Goal: Task Accomplishment & Management: Use online tool/utility

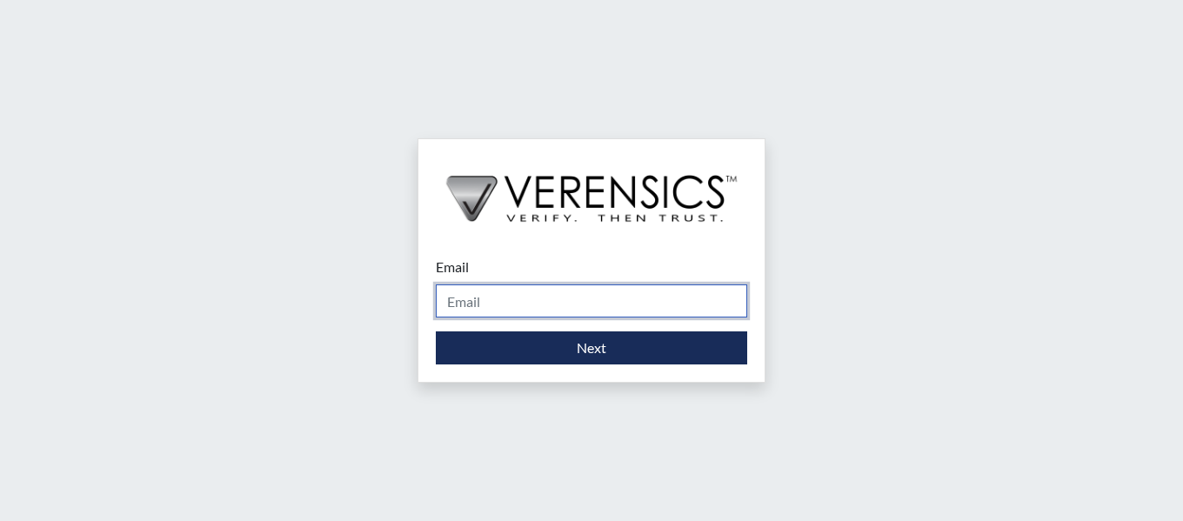
click at [635, 295] on input "Email" at bounding box center [592, 301] width 312 height 33
type input "[PERSON_NAME][EMAIL_ADDRESS][PERSON_NAME][DOMAIN_NAME]"
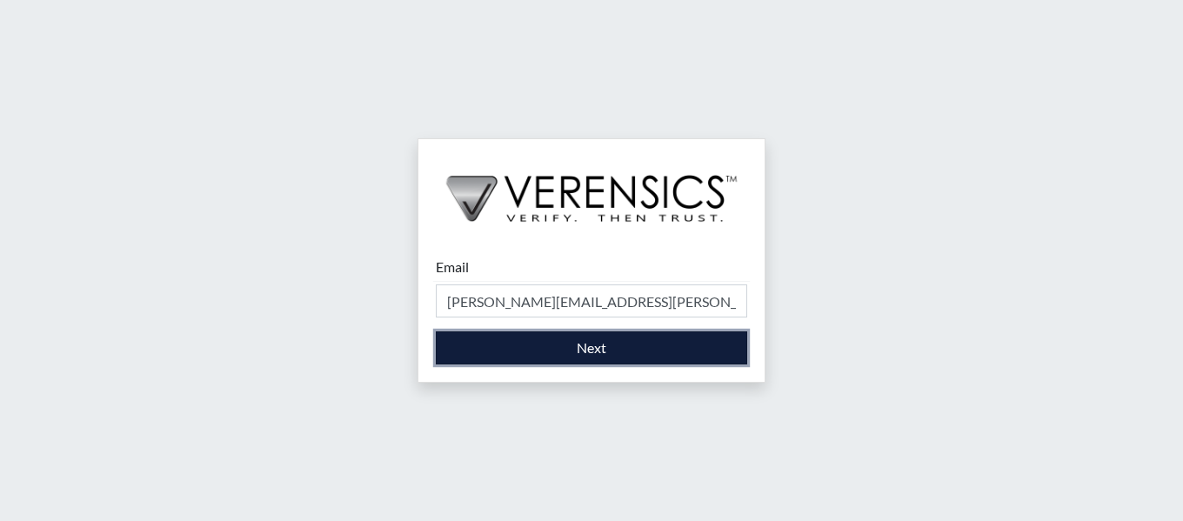
click at [648, 347] on button "Next" at bounding box center [592, 348] width 312 height 33
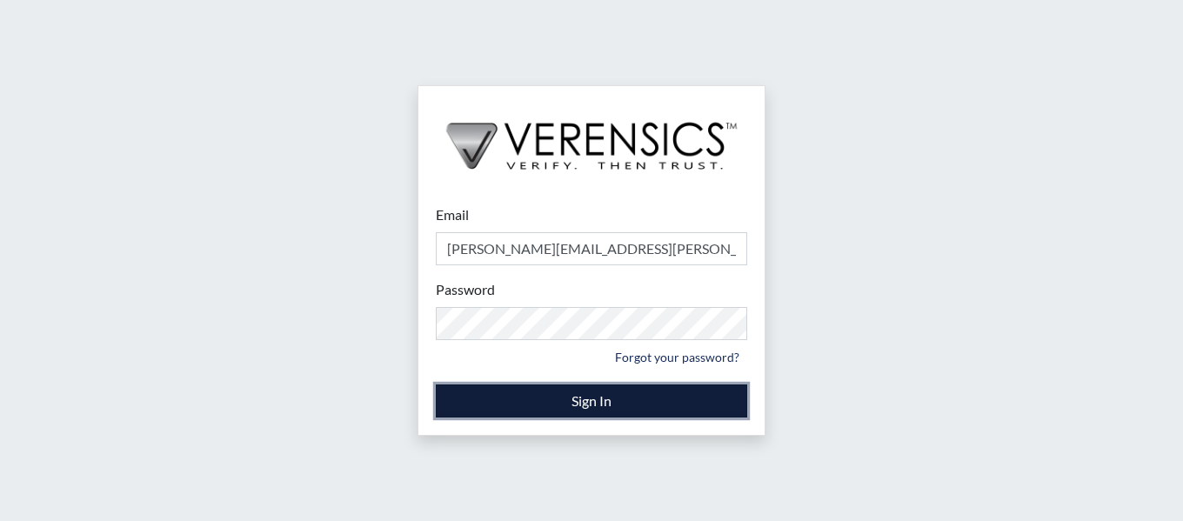
click at [671, 400] on button "Sign In" at bounding box center [592, 401] width 312 height 33
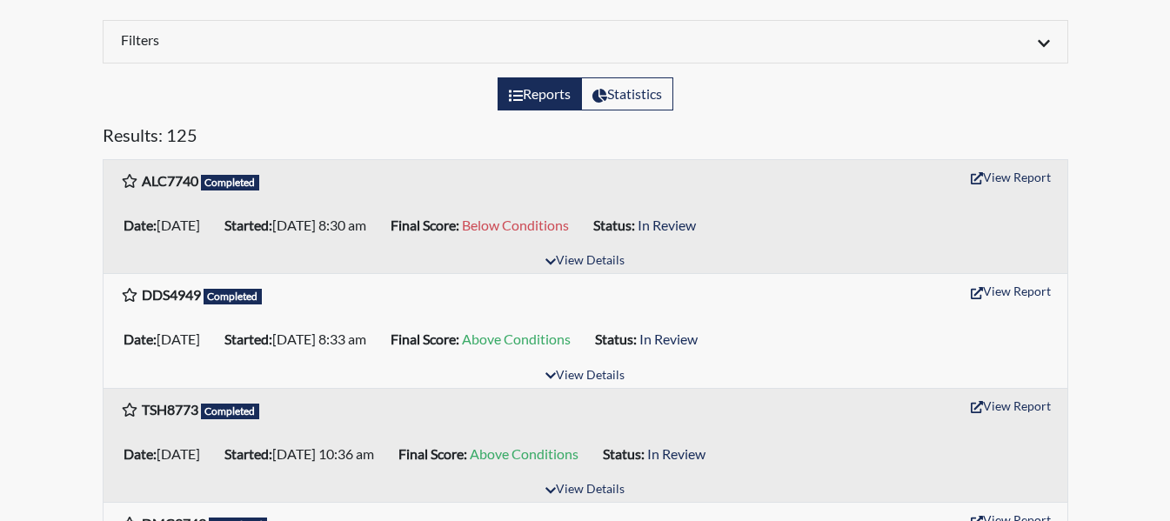
scroll to position [174, 0]
click at [590, 258] on button "View Details" at bounding box center [585, 260] width 95 height 23
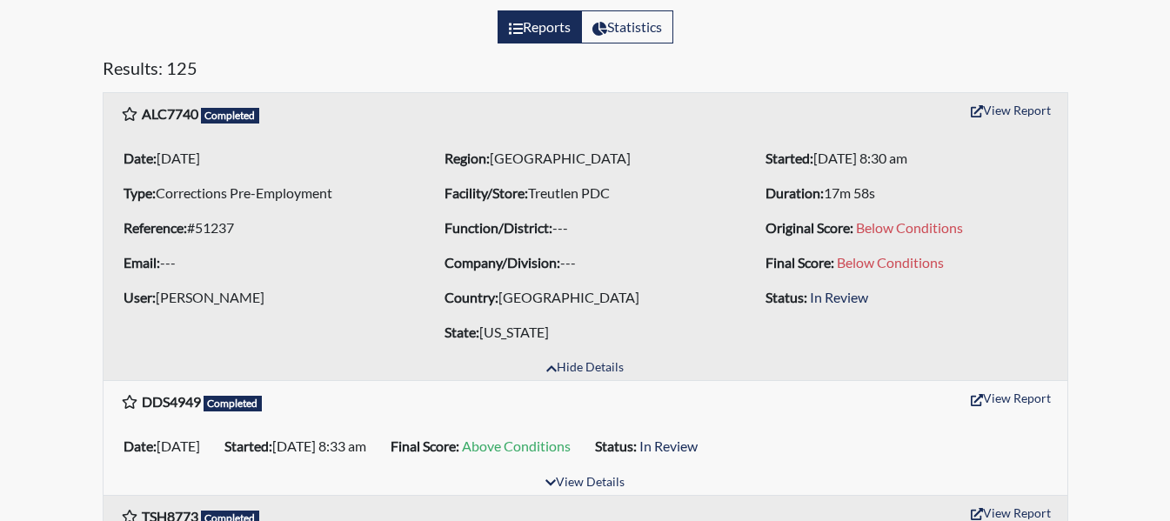
scroll to position [348, 0]
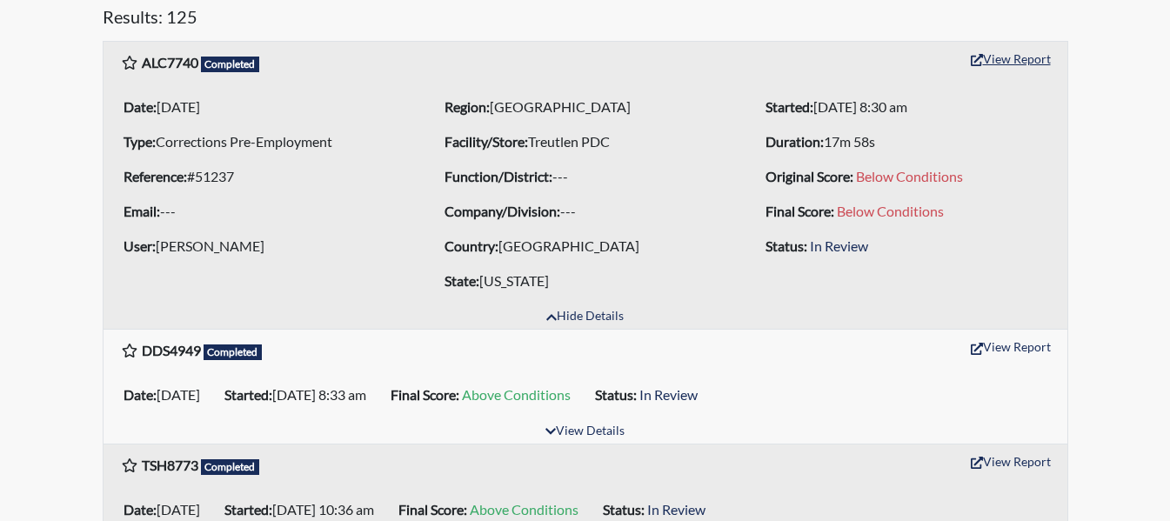
scroll to position [261, 0]
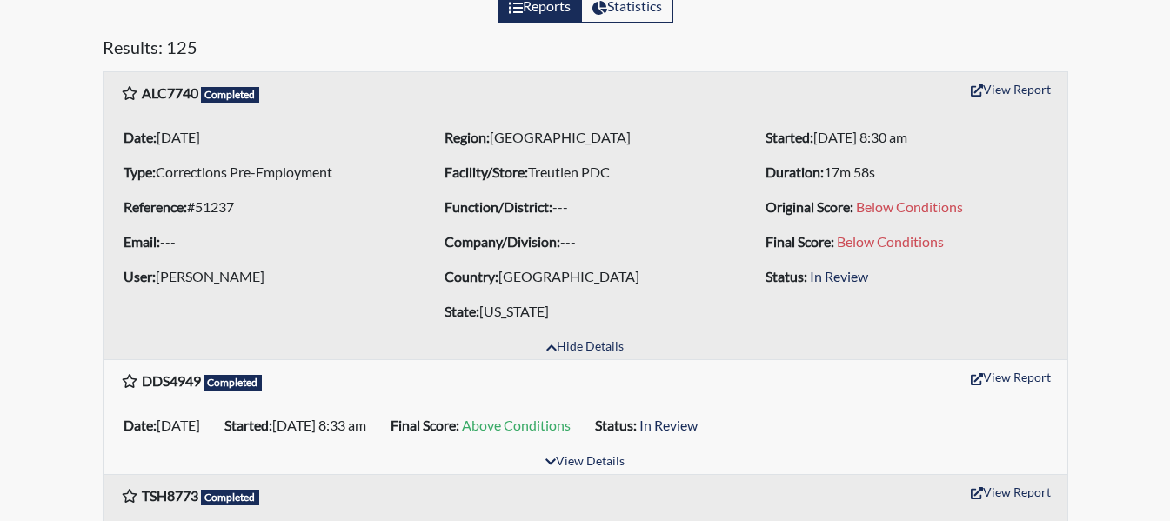
click at [1009, 93] on button "View Report" at bounding box center [1011, 89] width 96 height 27
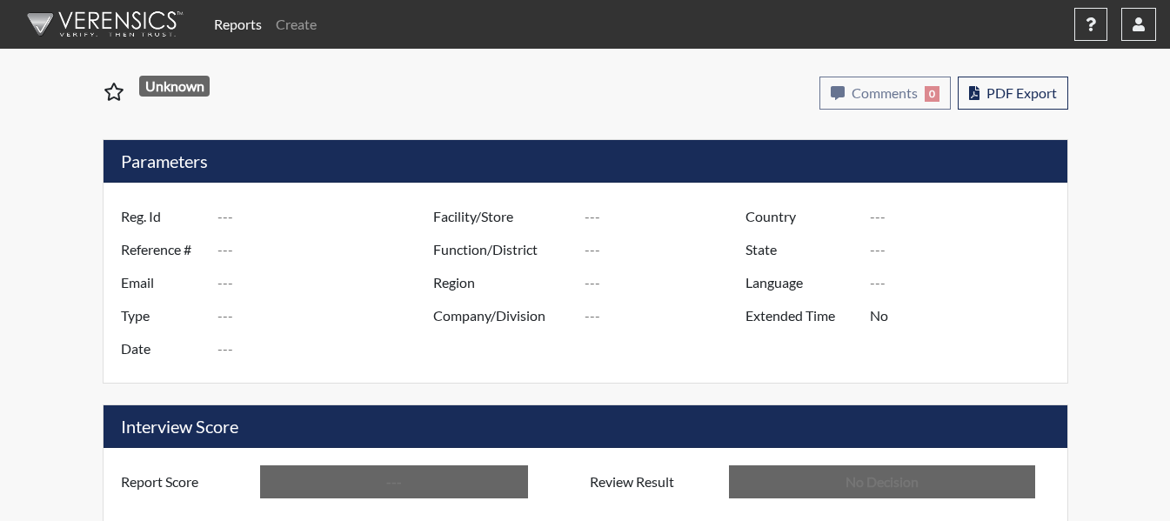
type input "ALC7740"
type input "51237"
type input "---"
type input "Corrections Pre-Employment"
type input "Sep 12, 2025"
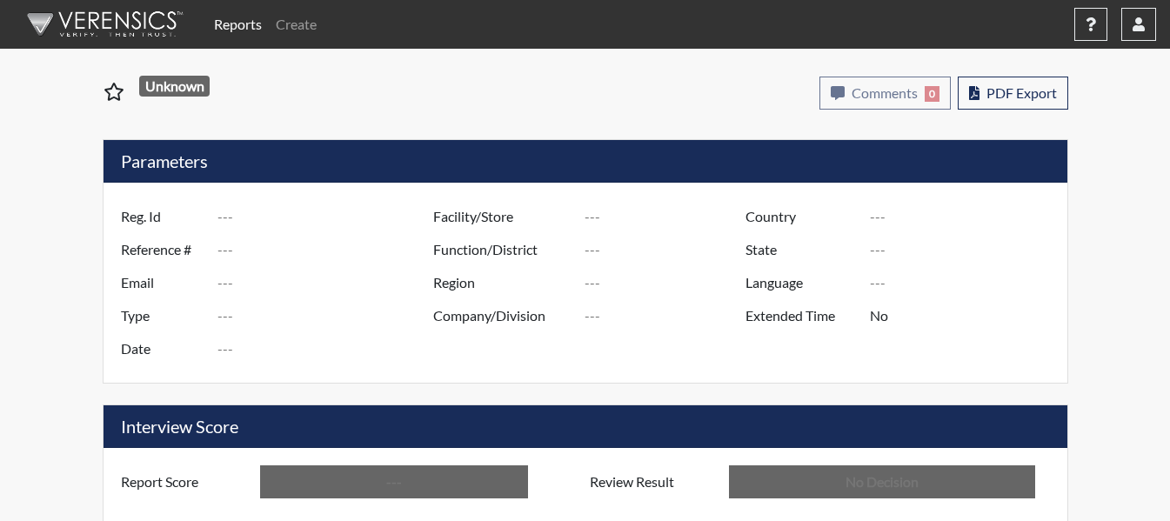
type input "Treutlen PDC"
type input "[GEOGRAPHIC_DATA]"
type input "[US_STATE]"
type input "English"
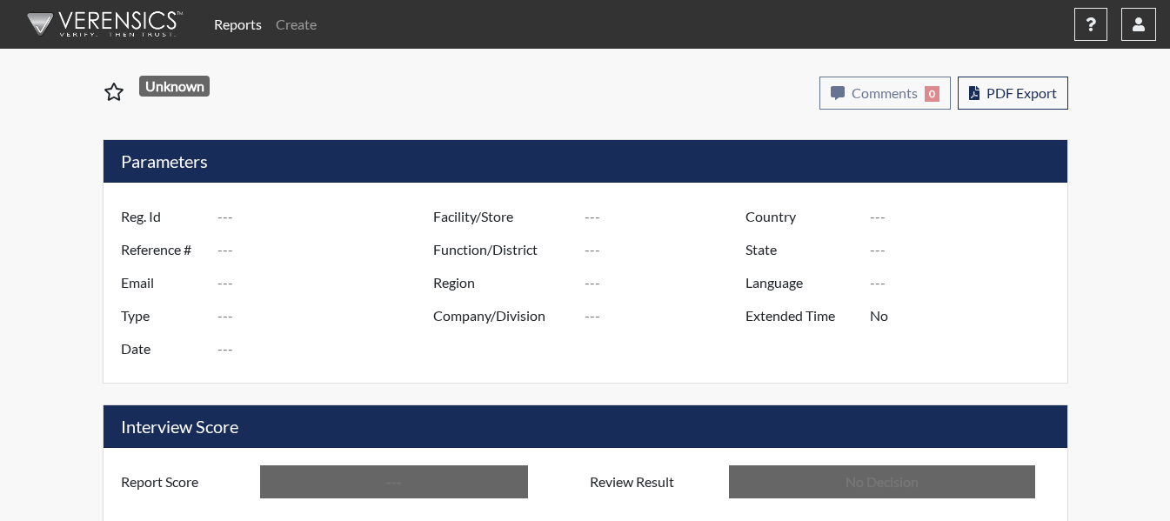
type input "Below Conditions"
type input "In Review"
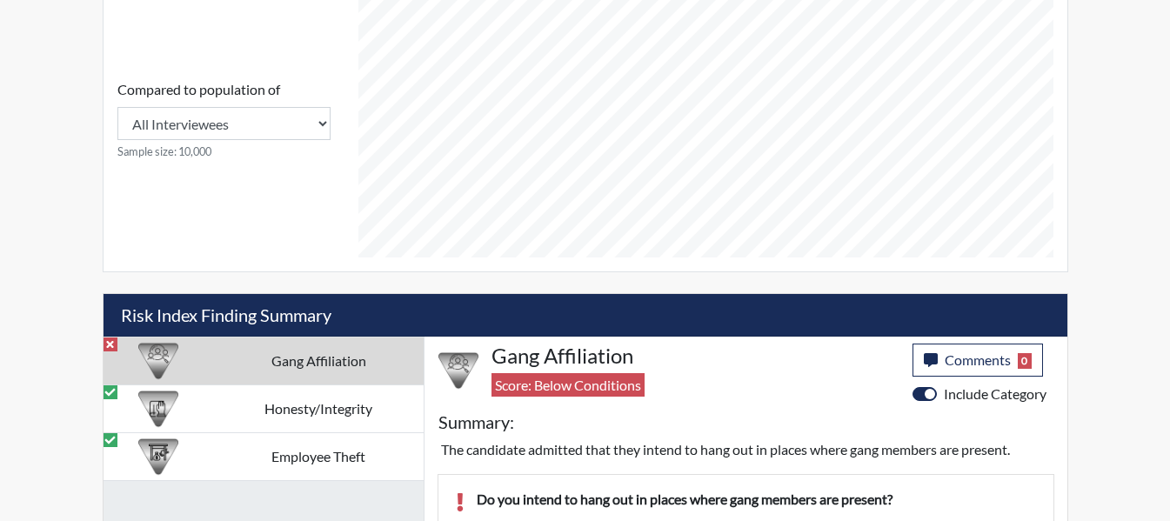
scroll to position [847, 0]
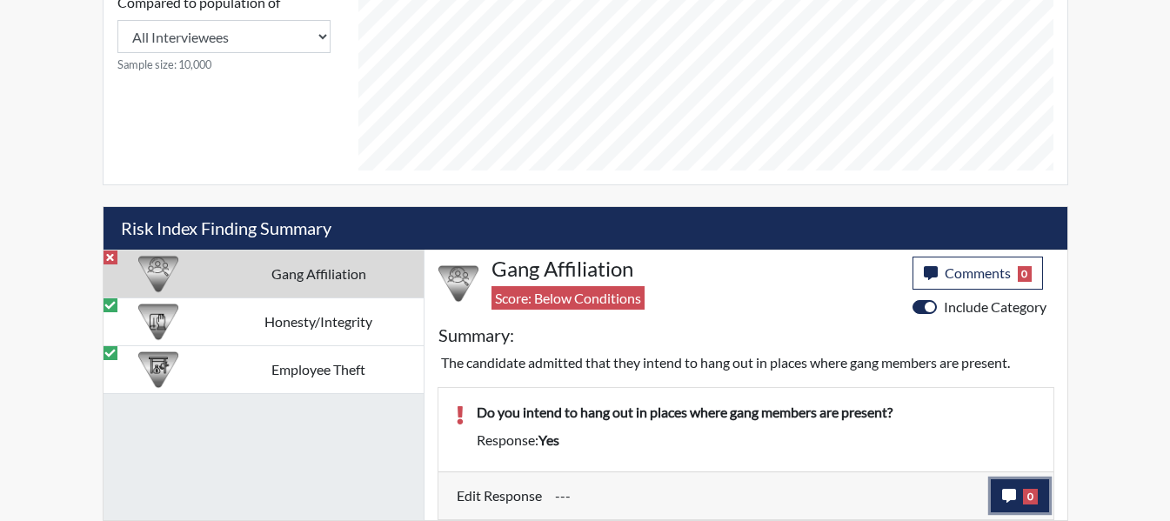
click at [1007, 490] on icon "button" at bounding box center [1009, 496] width 14 height 14
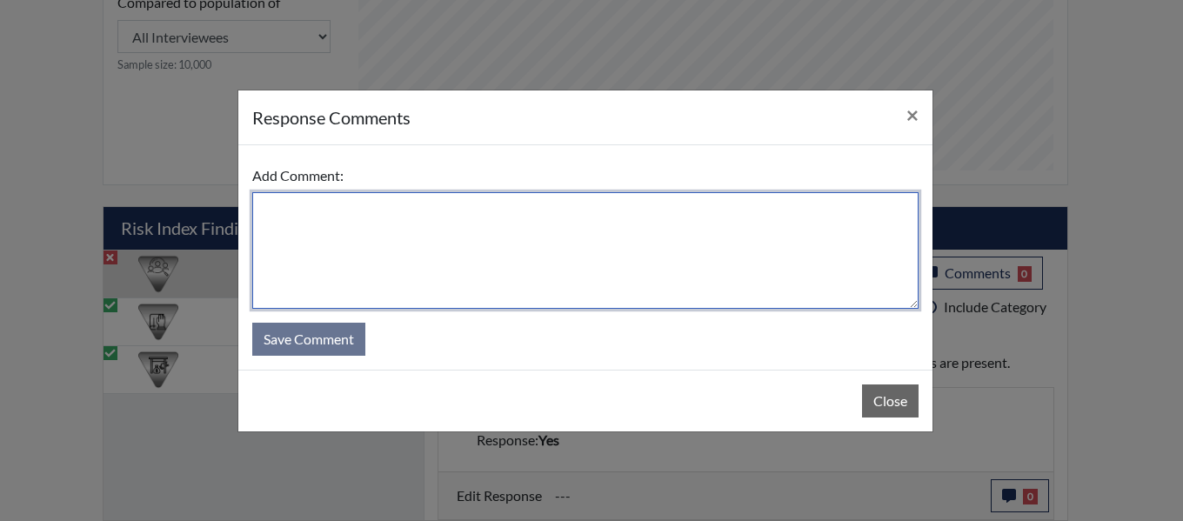
click at [428, 230] on textarea at bounding box center [585, 250] width 667 height 117
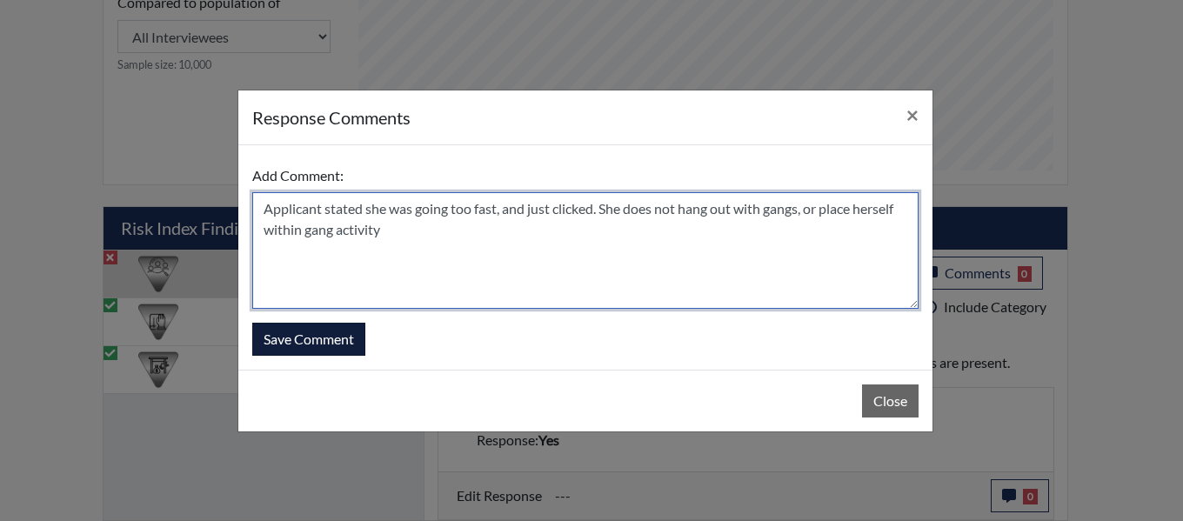
type textarea "Applicant stated she was going too fast, and just clicked. She does not hang ou…"
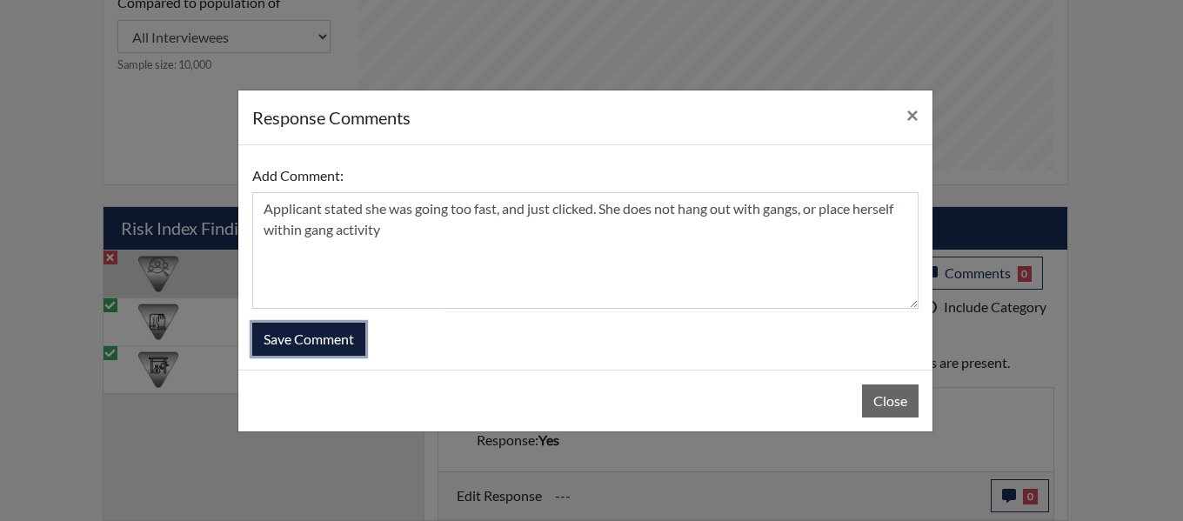
click at [308, 335] on button "Save Comment" at bounding box center [308, 339] width 113 height 33
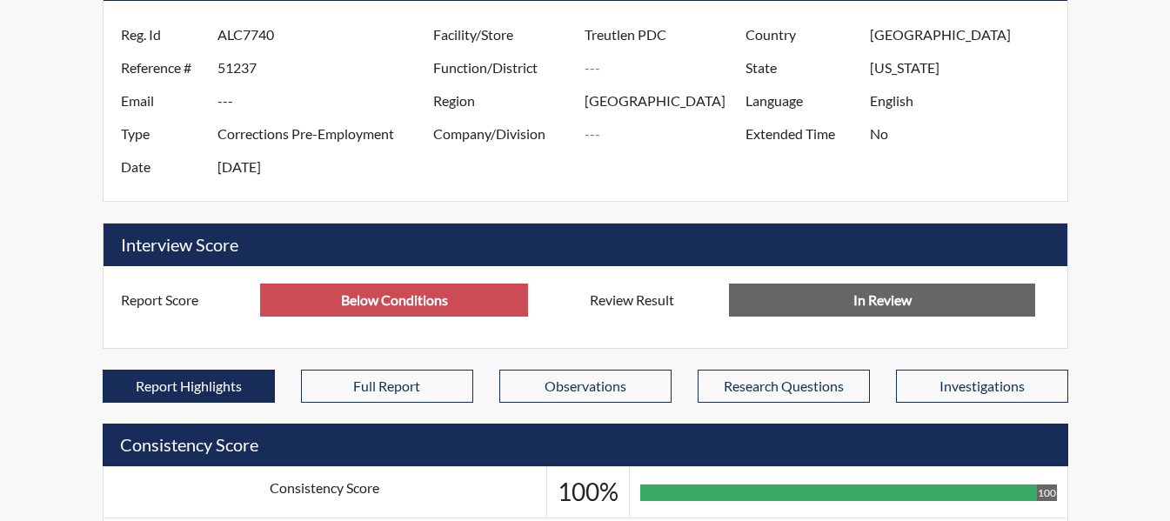
scroll to position [0, 0]
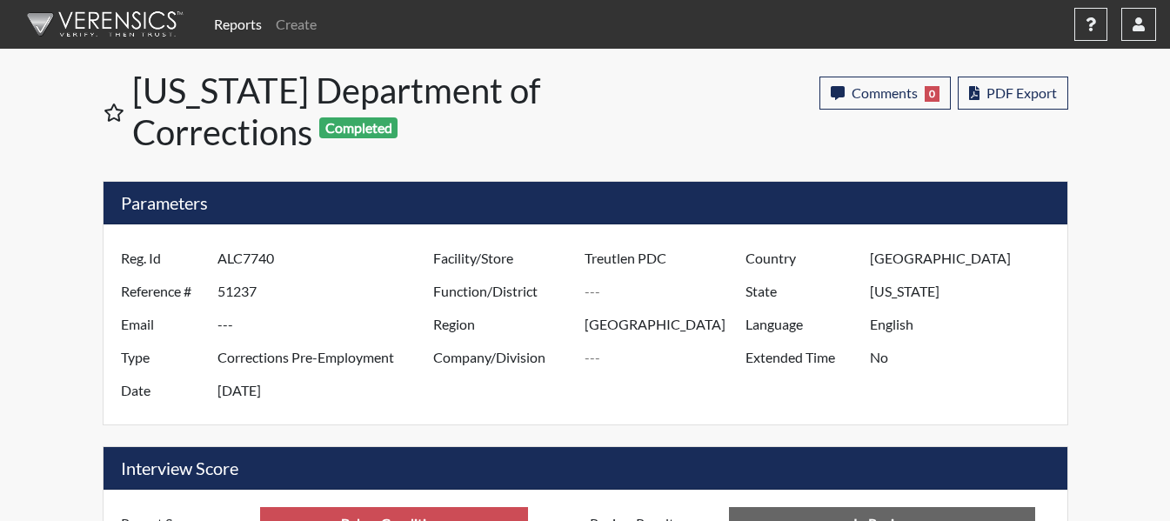
drag, startPoint x: 219, startPoint y: 259, endPoint x: 275, endPoint y: 255, distance: 55.9
click at [275, 255] on input "ALC7740" at bounding box center [328, 258] width 220 height 33
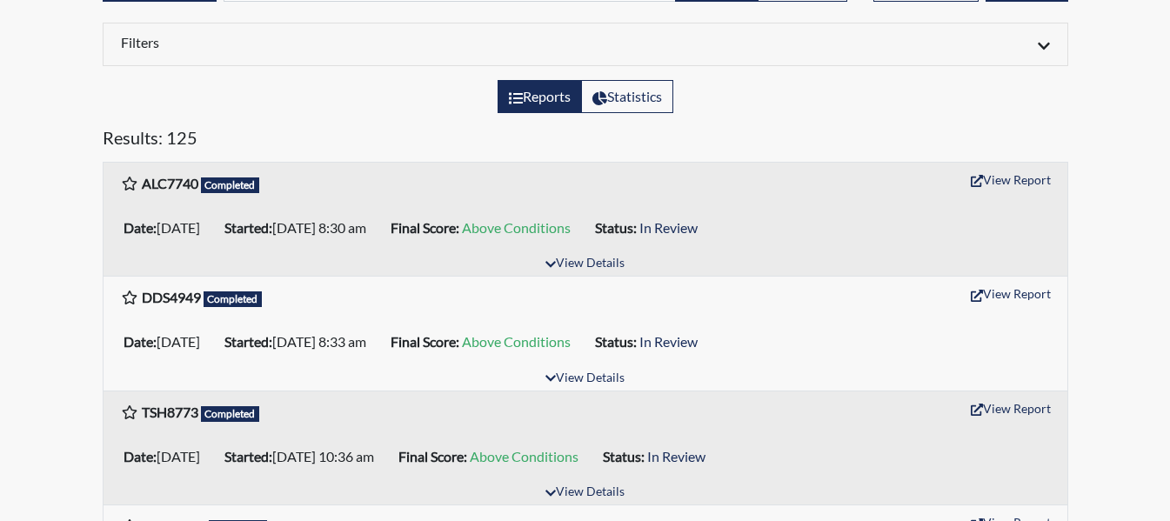
scroll to position [174, 0]
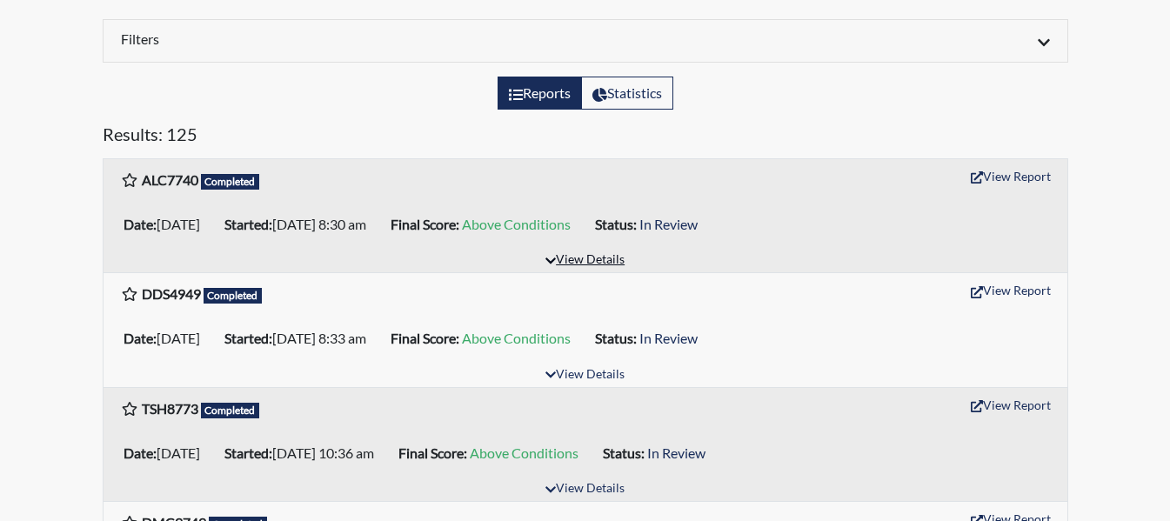
click at [595, 258] on button "View Details" at bounding box center [585, 260] width 95 height 23
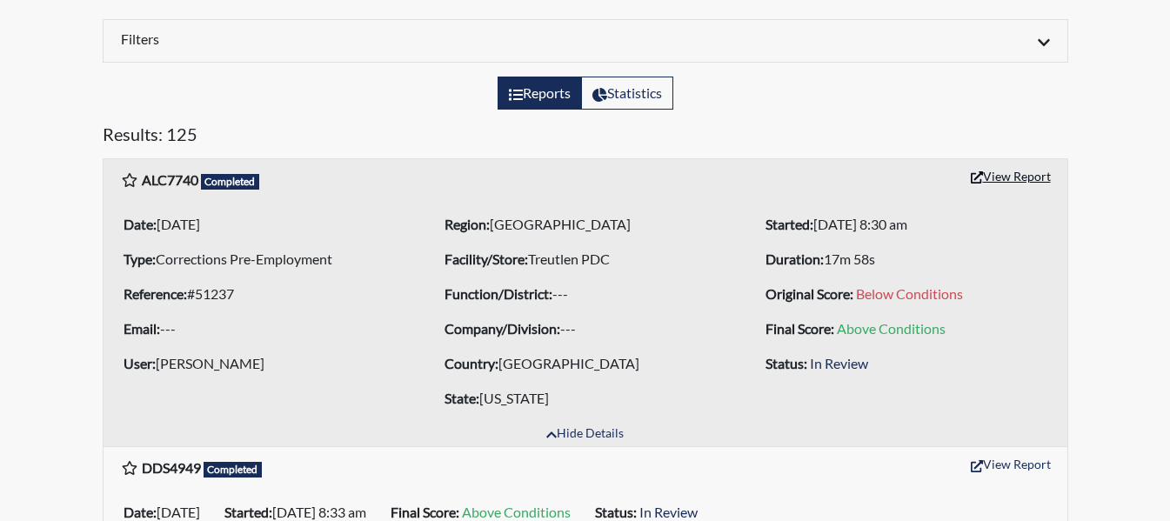
click at [1037, 173] on button "View Report" at bounding box center [1011, 176] width 96 height 27
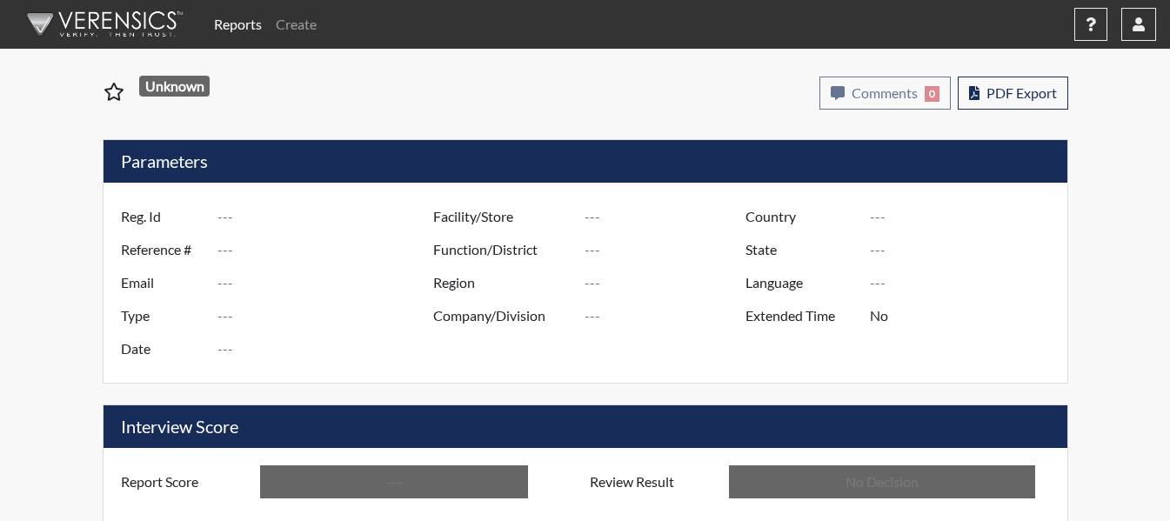
type input "ALC7740"
type input "51237"
type input "---"
type input "Corrections Pre-Employment"
type input "[DATE]"
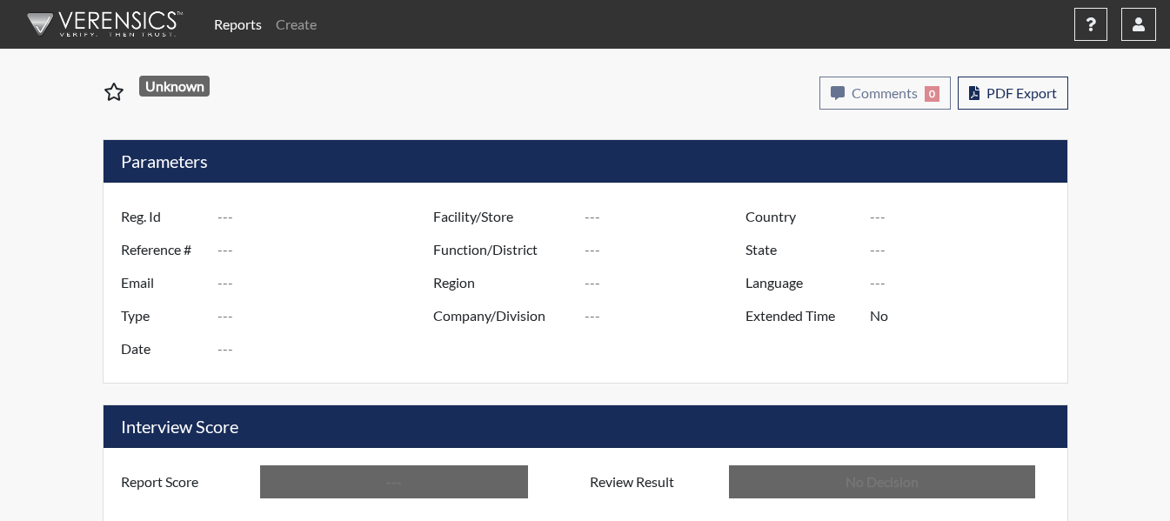
type input "Treutlen PDC"
type input "[GEOGRAPHIC_DATA]"
type input "[US_STATE]"
type input "English"
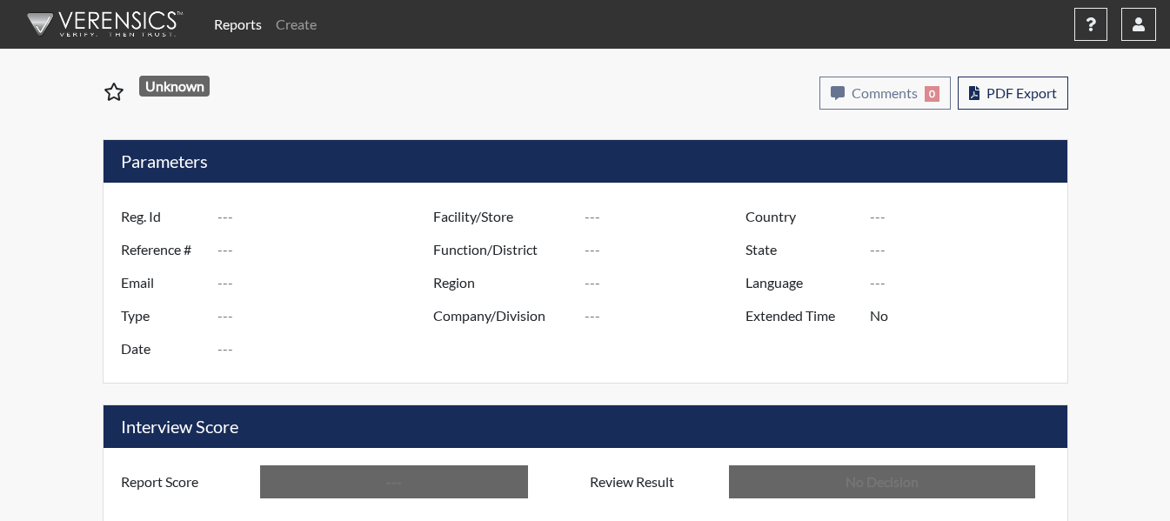
type input "Above Conditions"
type input "In Review"
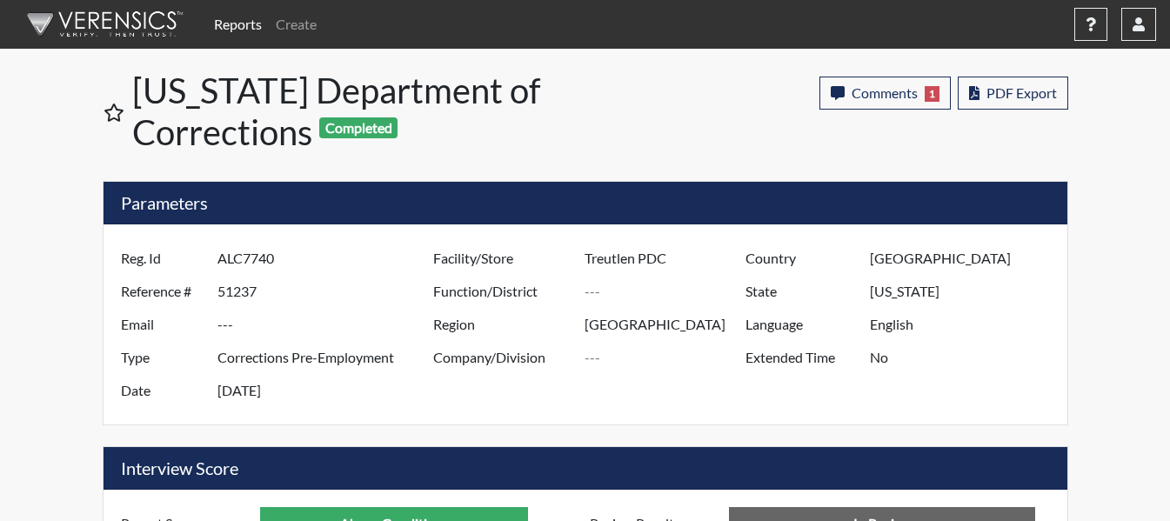
scroll to position [289, 723]
click at [998, 97] on span "PDF Export" at bounding box center [1022, 92] width 70 height 17
